Goal: Check status: Check status

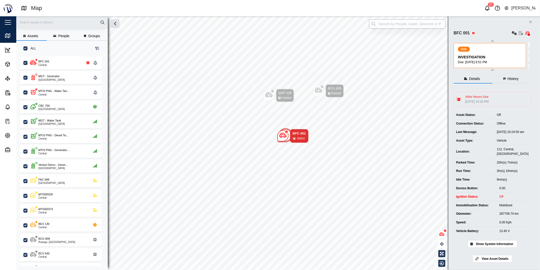
click at [410, 26] on input "search" at bounding box center [407, 23] width 76 height 9
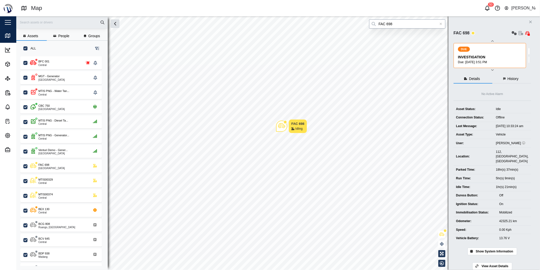
type input "FAC 698"
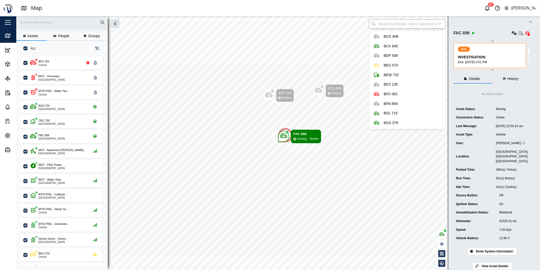
click at [430, 27] on input "search" at bounding box center [407, 23] width 76 height 9
type input "FAC 698"
click at [440, 25] on icon at bounding box center [441, 24] width 3 height 4
click at [436, 24] on input "search" at bounding box center [407, 23] width 76 height 9
